Goal: Find contact information: Find contact information

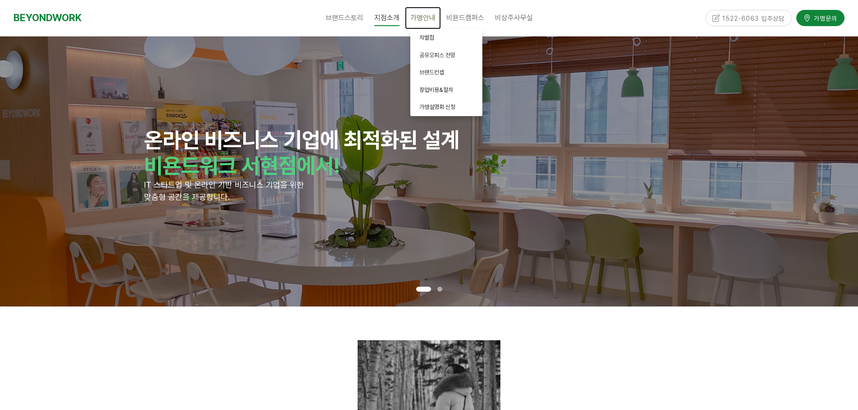
click at [418, 16] on span "가맹안내" at bounding box center [422, 18] width 25 height 9
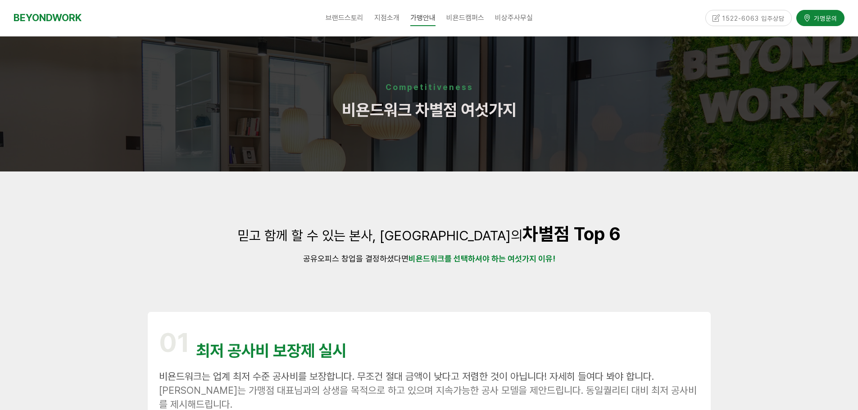
click at [754, 18] on div "1522-6063 입주상담" at bounding box center [748, 18] width 87 height 16
click at [742, 19] on div "1522-6063 입주상담" at bounding box center [748, 18] width 87 height 16
